Goal: Complete application form: Complete application form

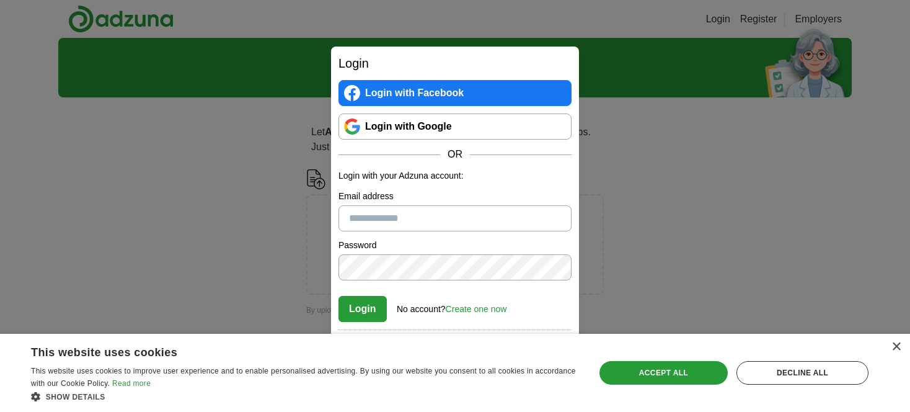
click at [386, 216] on input "Email address" at bounding box center [455, 218] width 233 height 26
type input "**********"
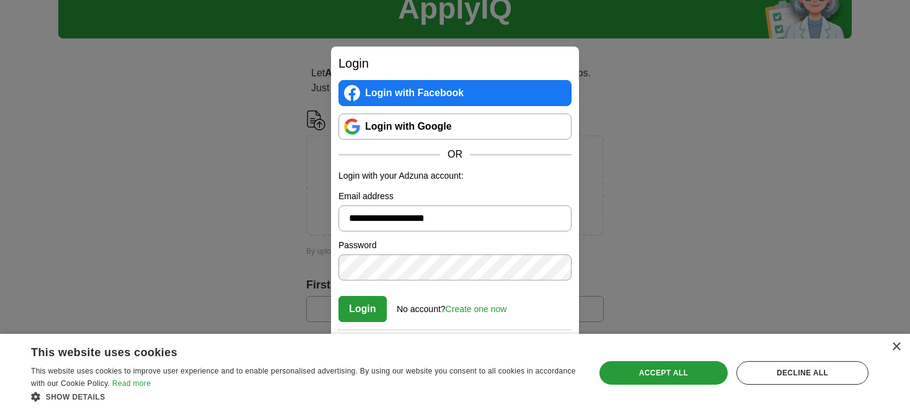
scroll to position [67, 0]
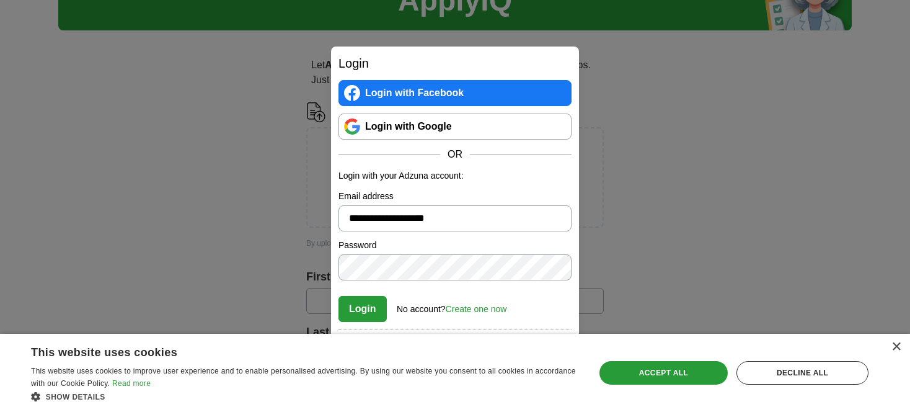
click at [458, 308] on link "Create one now" at bounding box center [476, 309] width 61 height 10
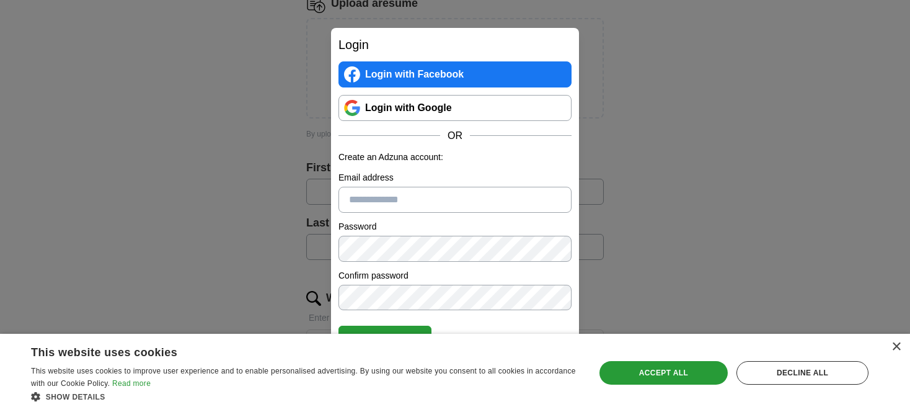
scroll to position [177, 0]
click at [409, 194] on input "Email address" at bounding box center [455, 200] width 233 height 26
click at [895, 345] on div "×" at bounding box center [896, 346] width 9 height 9
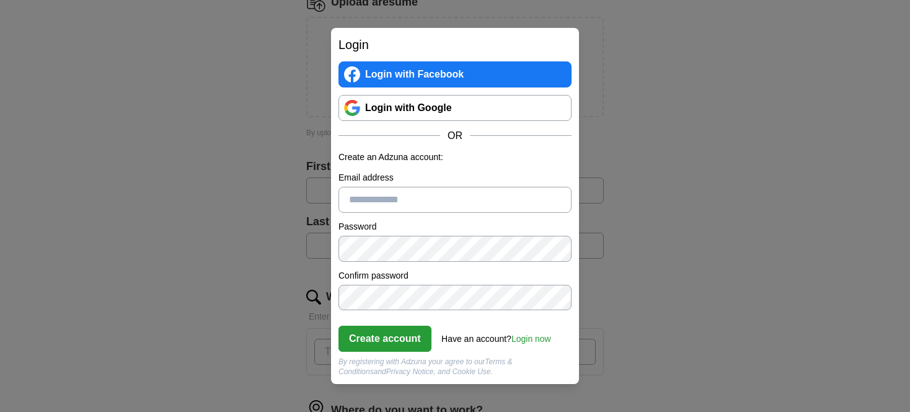
click at [443, 202] on input "Email address" at bounding box center [455, 200] width 233 height 26
type input "**********"
click at [387, 335] on button "Create account" at bounding box center [385, 339] width 93 height 26
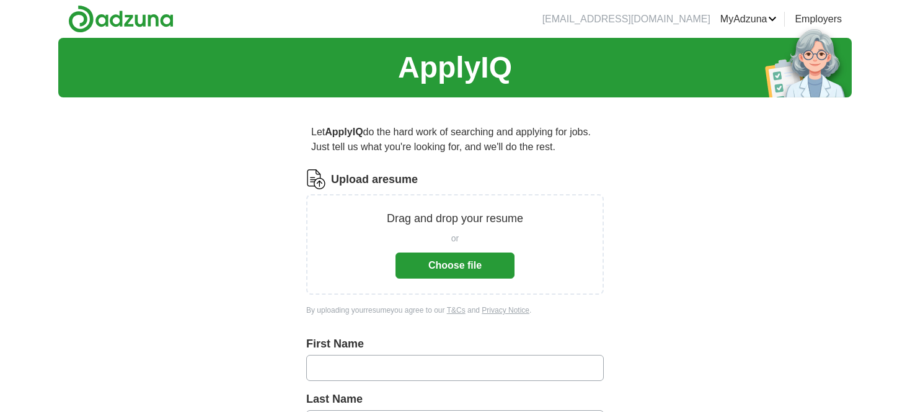
click at [423, 260] on button "Choose file" at bounding box center [455, 265] width 119 height 26
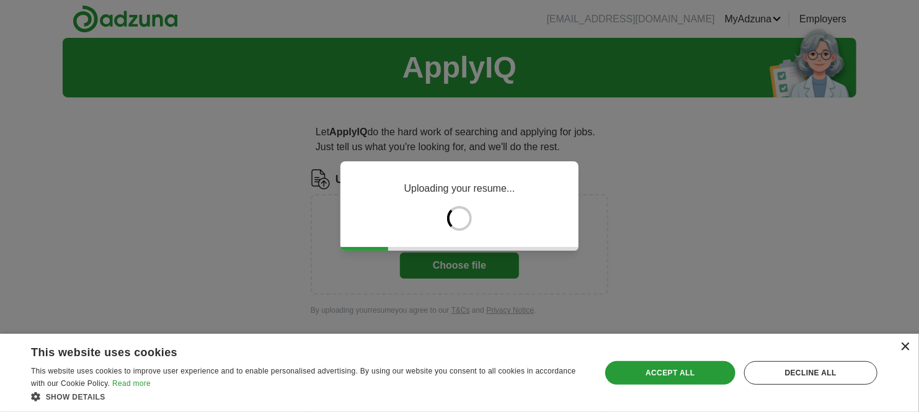
click at [903, 344] on div "×" at bounding box center [905, 346] width 9 height 9
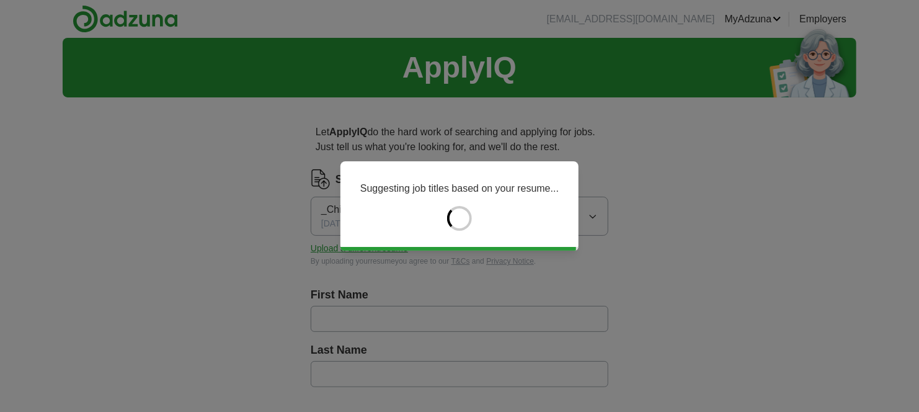
type input "**********"
type input "*********"
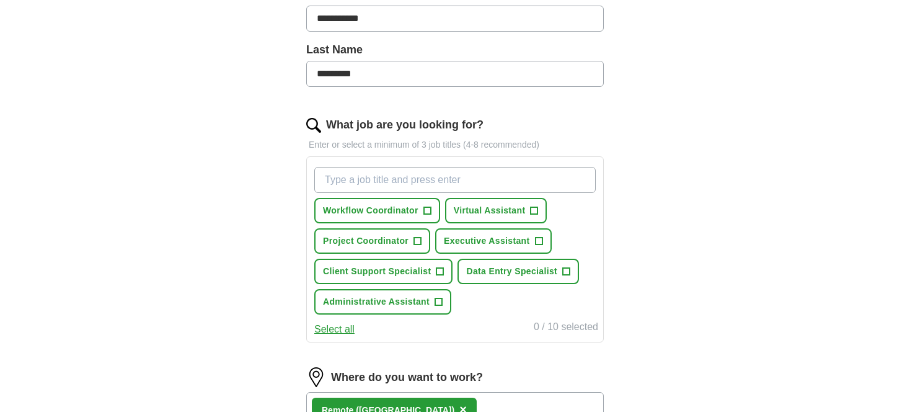
scroll to position [305, 0]
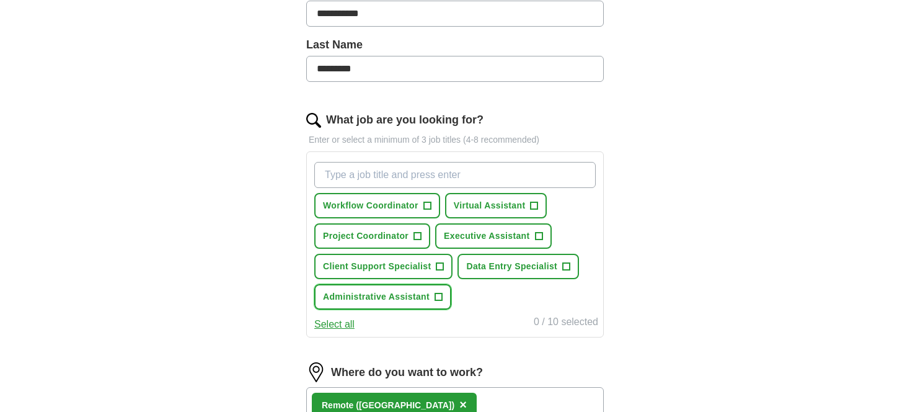
click at [438, 293] on span "+" at bounding box center [438, 297] width 7 height 10
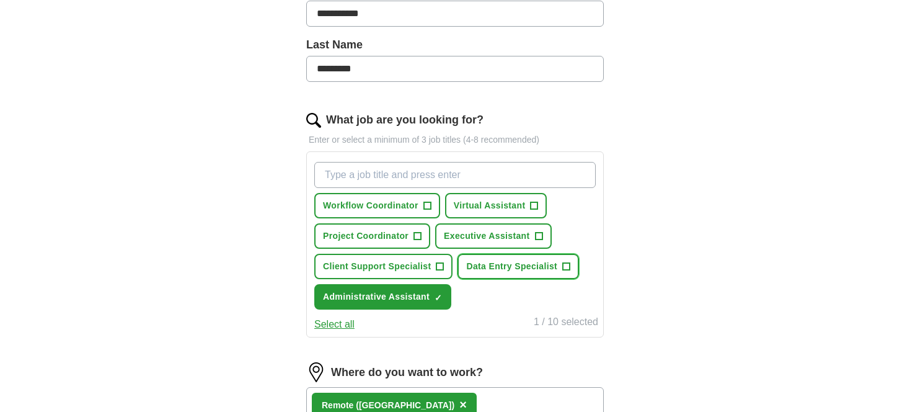
click at [509, 264] on span "Data Entry Specialist" at bounding box center [511, 266] width 91 height 13
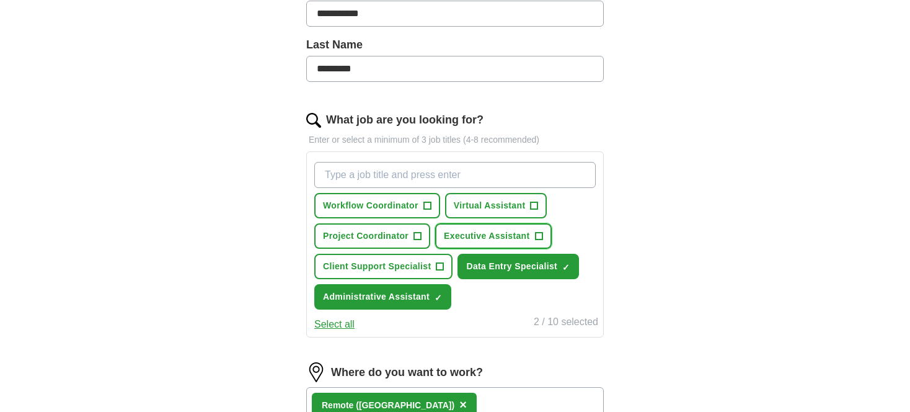
click at [484, 224] on button "Executive Assistant +" at bounding box center [493, 235] width 116 height 25
click at [473, 202] on span "Virtual Assistant" at bounding box center [490, 205] width 72 height 13
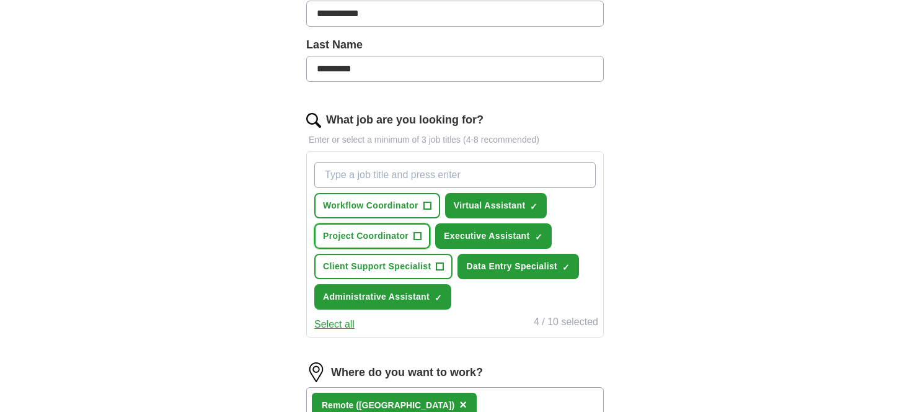
click at [389, 236] on span "Project Coordinator" at bounding box center [366, 235] width 86 height 13
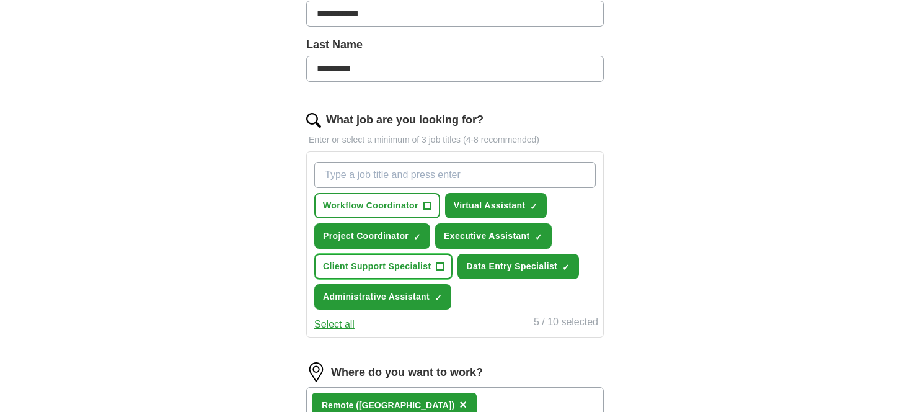
click at [382, 263] on span "Client Support Specialist" at bounding box center [377, 266] width 108 height 13
click at [370, 207] on span "Workflow Coordinator" at bounding box center [371, 205] width 96 height 13
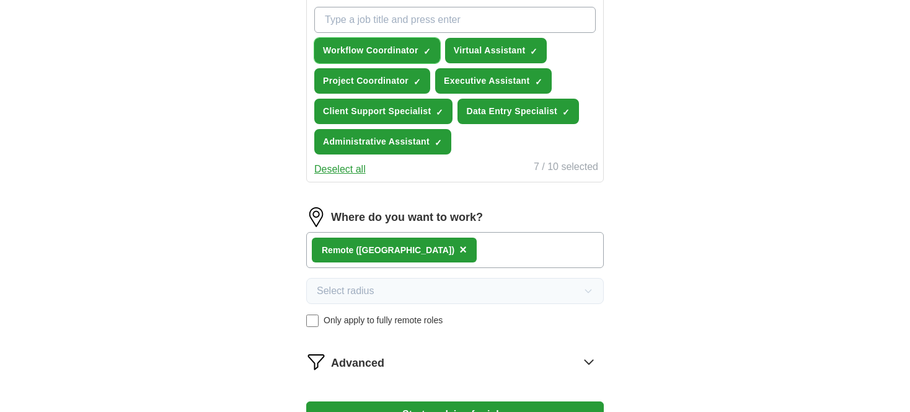
scroll to position [465, 0]
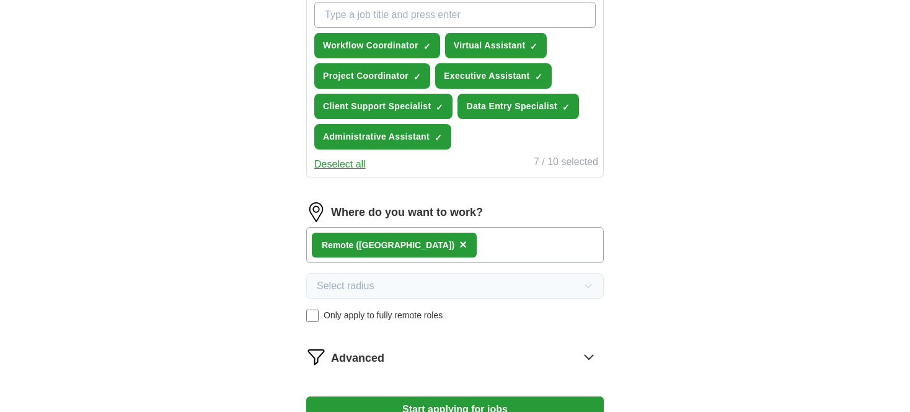
click at [419, 246] on div "Remote (US) ×" at bounding box center [455, 245] width 298 height 36
click at [426, 238] on div "Remote (US) ×" at bounding box center [455, 245] width 298 height 36
click at [434, 241] on div "Remote (US) ×" at bounding box center [455, 245] width 298 height 36
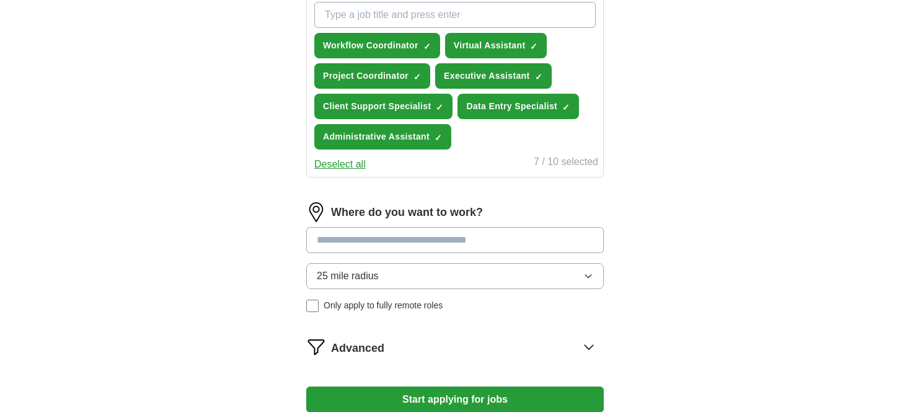
click at [384, 269] on button "25 mile radius" at bounding box center [455, 276] width 298 height 26
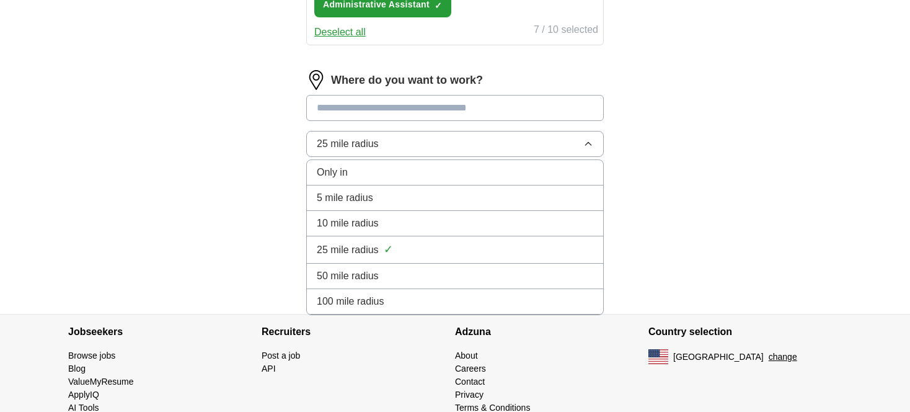
scroll to position [598, 0]
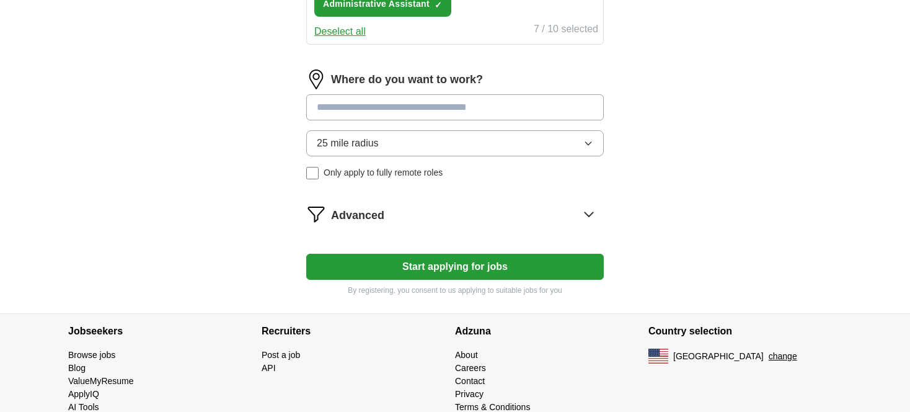
click at [340, 142] on span "25 mile radius" at bounding box center [348, 143] width 62 height 15
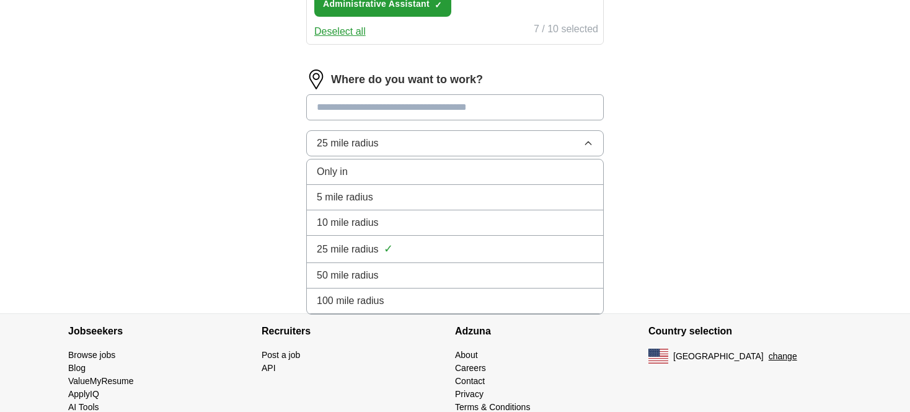
click at [357, 293] on span "100 mile radius" at bounding box center [351, 300] width 68 height 15
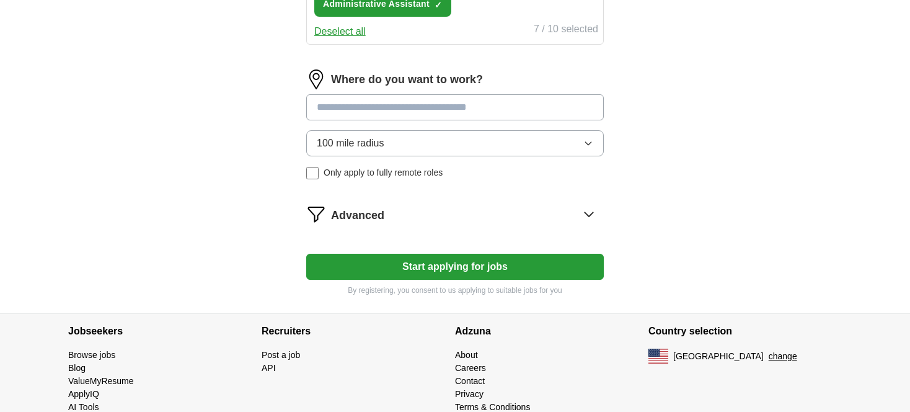
click at [342, 106] on input at bounding box center [455, 107] width 298 height 26
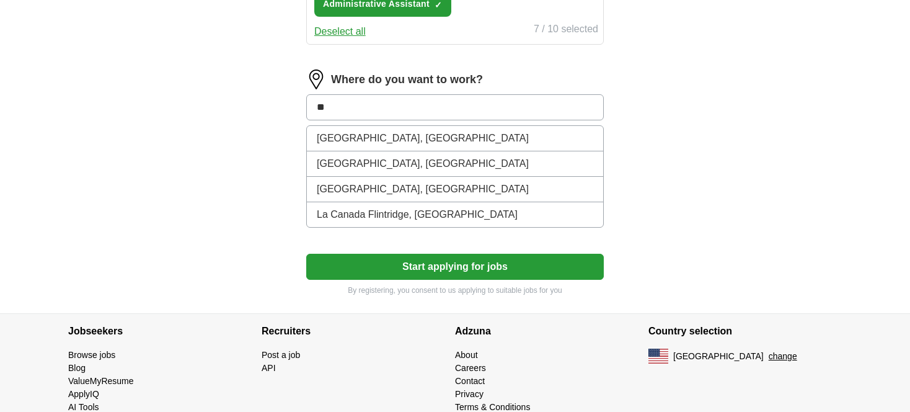
type input "*"
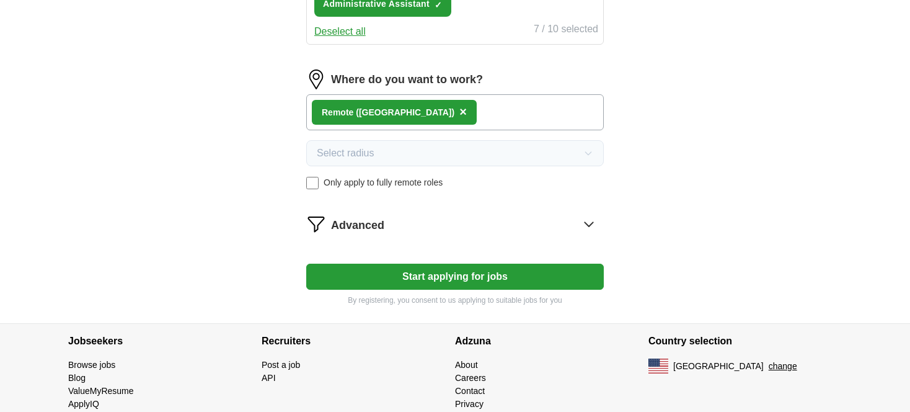
click at [354, 217] on span "Advanced" at bounding box center [357, 225] width 53 height 17
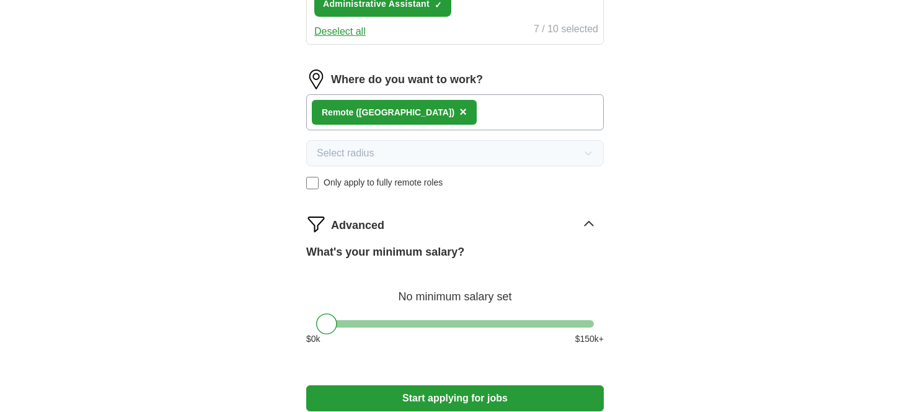
click at [353, 223] on span "Advanced" at bounding box center [357, 225] width 53 height 17
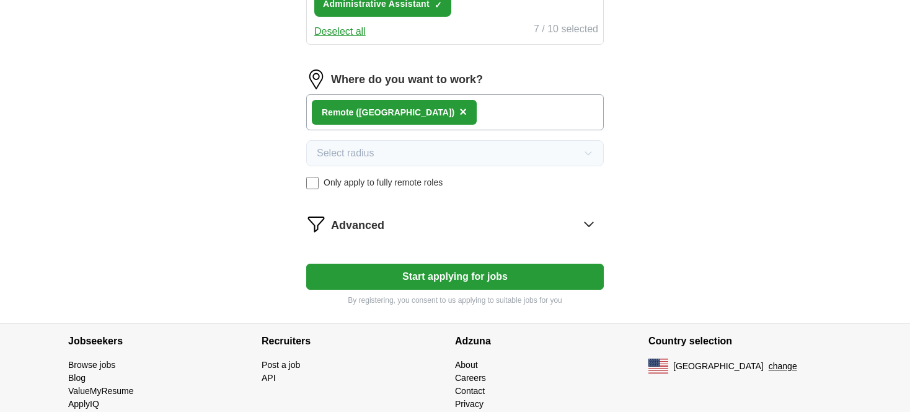
scroll to position [630, 0]
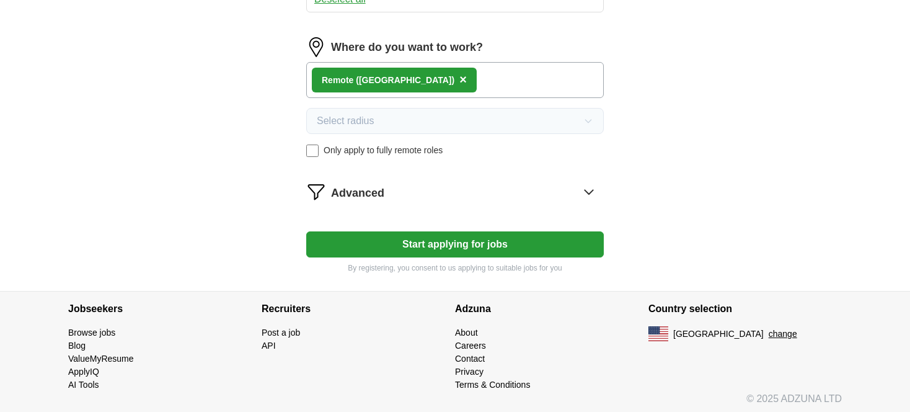
click at [330, 242] on button "Start applying for jobs" at bounding box center [455, 244] width 298 height 26
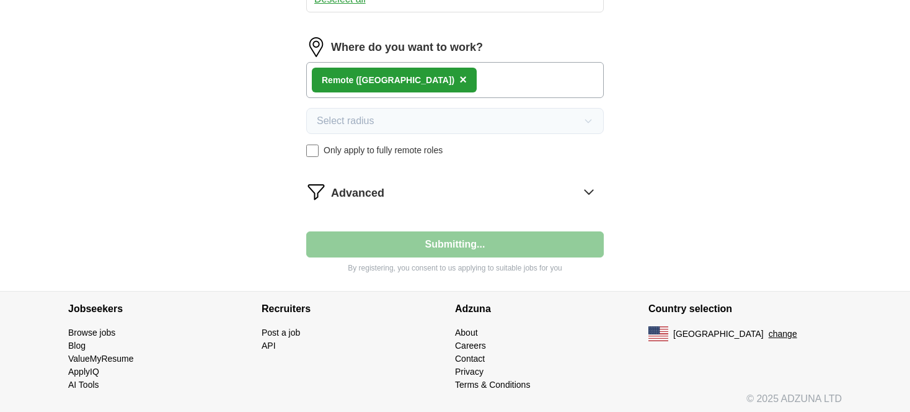
select select "**"
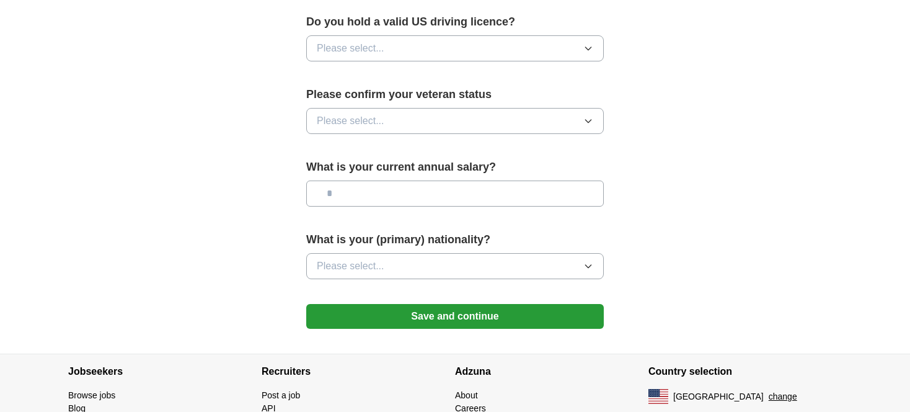
scroll to position [860, 0]
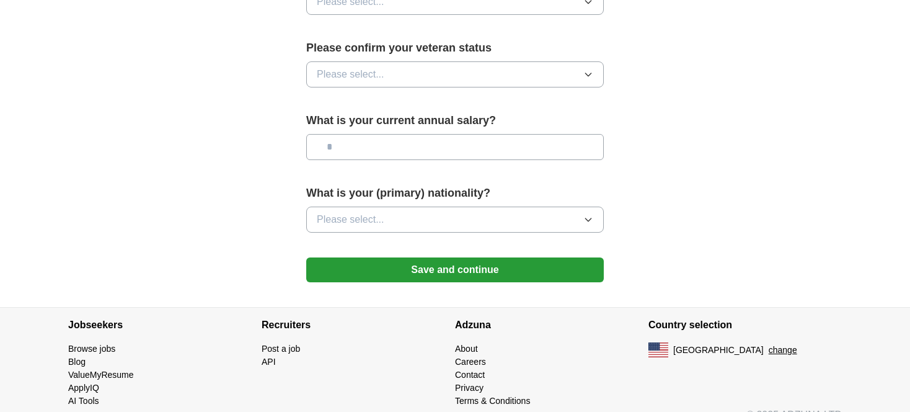
click at [372, 212] on span "Please select..." at bounding box center [351, 219] width 68 height 15
click at [376, 134] on input "text" at bounding box center [455, 147] width 298 height 26
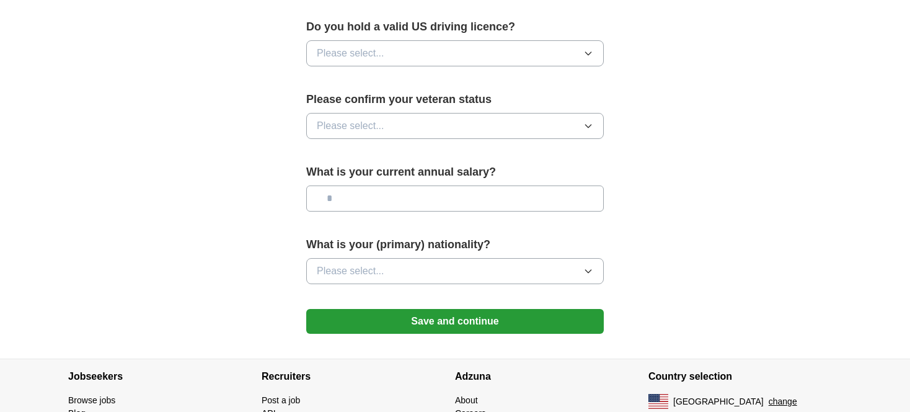
scroll to position [809, 0]
click at [386, 308] on button "Save and continue" at bounding box center [455, 320] width 298 height 25
